Goal: Information Seeking & Learning: Learn about a topic

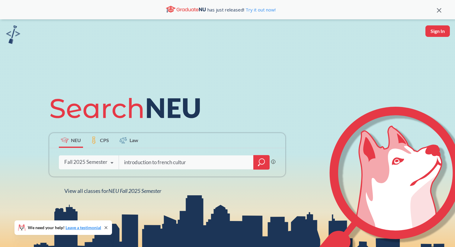
type input "introduction to french culture"
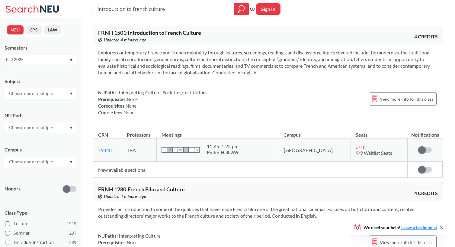
click at [42, 129] on input "text" at bounding box center [31, 127] width 51 height 7
click at [38, 157] on span "Societies/Institutions" at bounding box center [28, 157] width 41 height 7
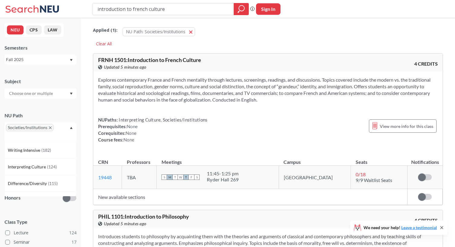
click at [58, 130] on div "Societies/Institutions" at bounding box center [41, 131] width 72 height 19
click at [39, 167] on span "Interpreting Culture" at bounding box center [27, 166] width 39 height 7
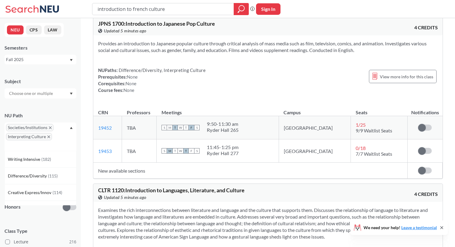
scroll to position [537, 0]
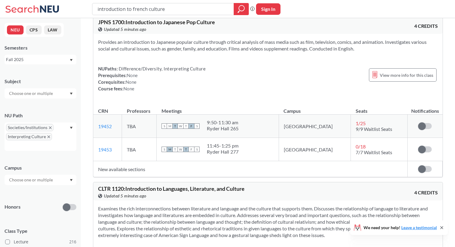
drag, startPoint x: 168, startPoint y: 11, endPoint x: 88, endPoint y: 9, distance: 79.8
click at [88, 9] on div "introduction to french culture Phrase search guarantees the exact search appear…" at bounding box center [227, 9] width 455 height 18
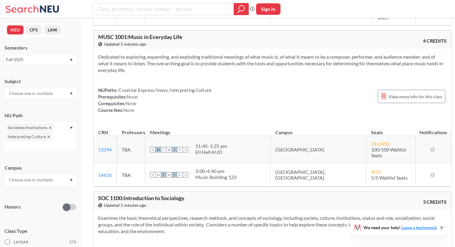
scroll to position [13, 0]
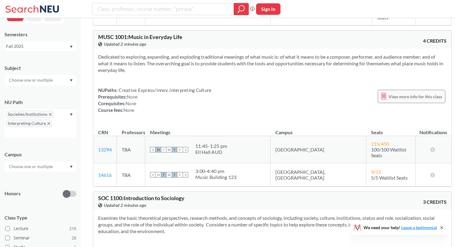
click at [399, 98] on span "View more info for this class" at bounding box center [415, 97] width 53 height 8
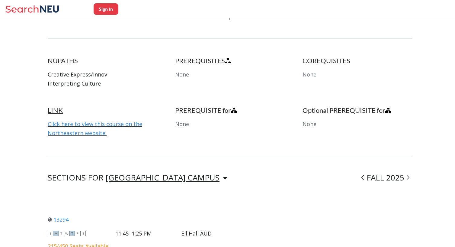
scroll to position [303, 0]
click at [115, 124] on link "Click here to view this course on the Northeastern website." at bounding box center [95, 129] width 95 height 16
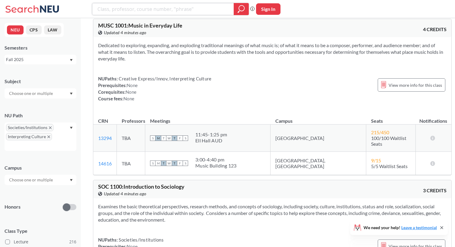
scroll to position [346, 0]
drag, startPoint x: 214, startPoint y: 133, endPoint x: 241, endPoint y: 140, distance: 27.6
click at [227, 140] on span "11:45 - 1:25 pm [GEOGRAPHIC_DATA] AUD" at bounding box center [212, 138] width 32 height 12
click at [227, 140] on div "Ell Hall AUD" at bounding box center [212, 141] width 32 height 6
drag, startPoint x: 289, startPoint y: 157, endPoint x: 319, endPoint y: 157, distance: 30.5
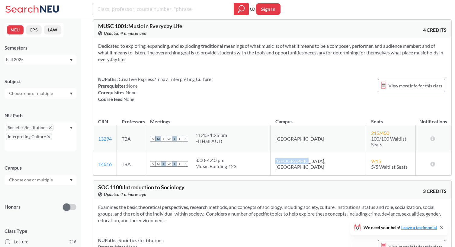
click at [319, 157] on td "[GEOGRAPHIC_DATA], [GEOGRAPHIC_DATA]" at bounding box center [319, 163] width 96 height 23
click at [300, 152] on td "[GEOGRAPHIC_DATA], [GEOGRAPHIC_DATA]" at bounding box center [319, 163] width 96 height 23
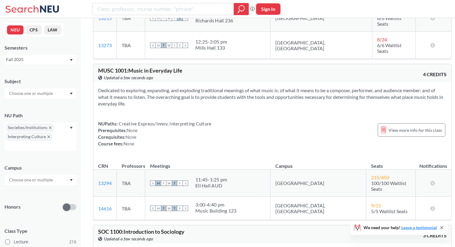
scroll to position [293, 0]
